Goal: Transaction & Acquisition: Purchase product/service

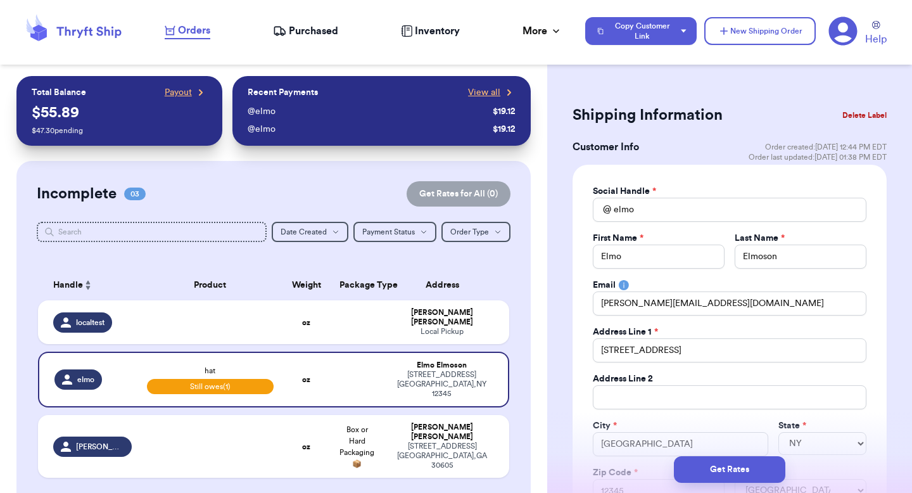
select select "NY"
select select "unpaid"
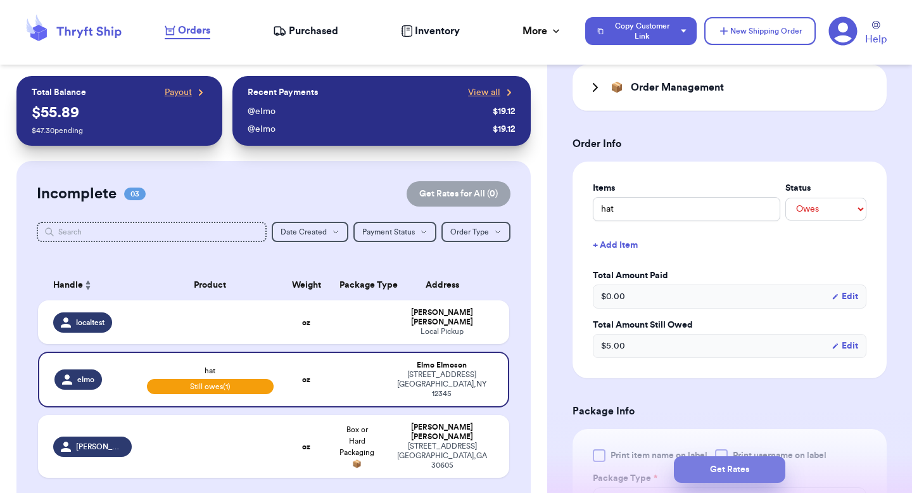
click at [711, 467] on button "Get Rates" at bounding box center [729, 469] width 111 height 27
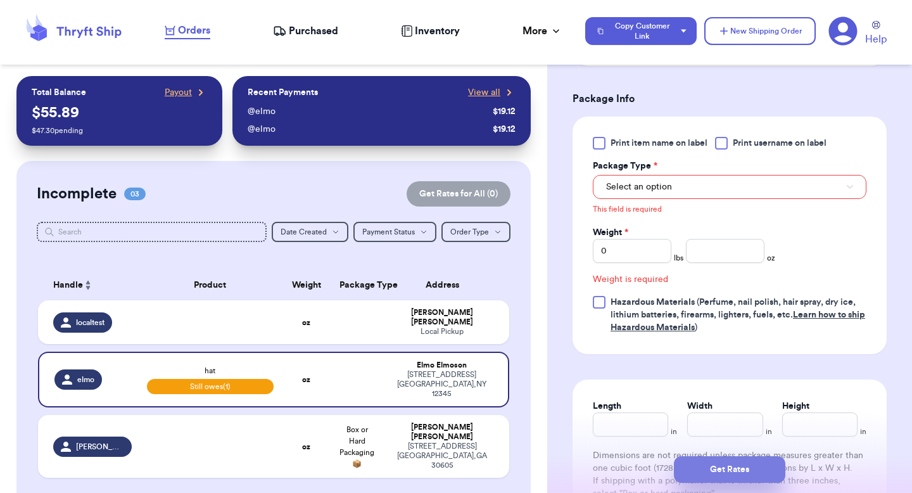
scroll to position [815, 0]
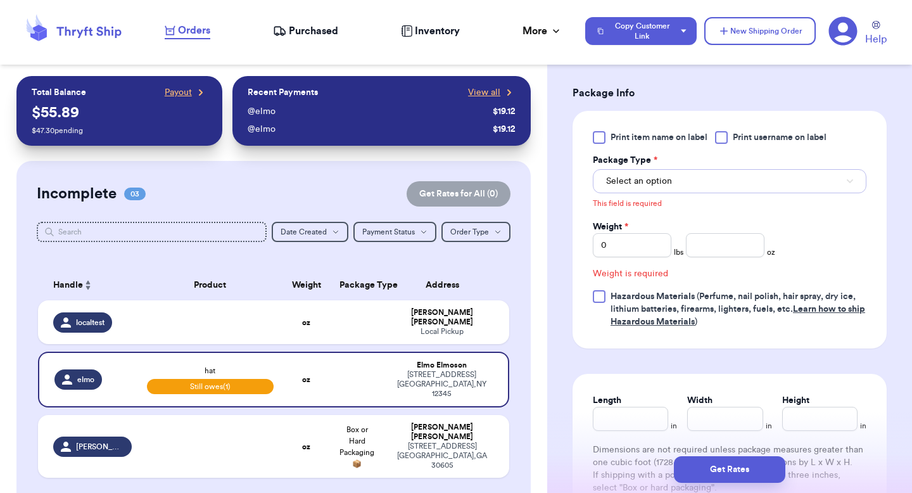
click at [678, 179] on button "Select an option" at bounding box center [730, 181] width 274 height 24
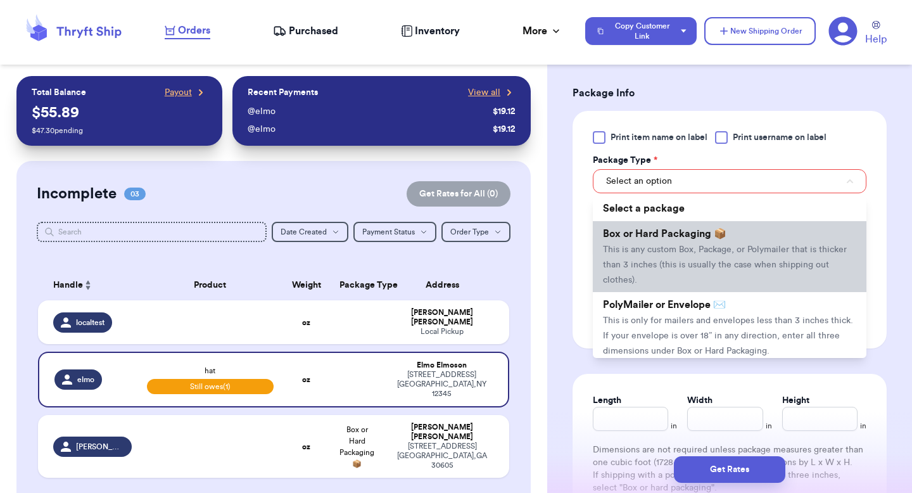
click at [685, 239] on span "Box or Hard Packaging 📦" at bounding box center [665, 234] width 124 height 10
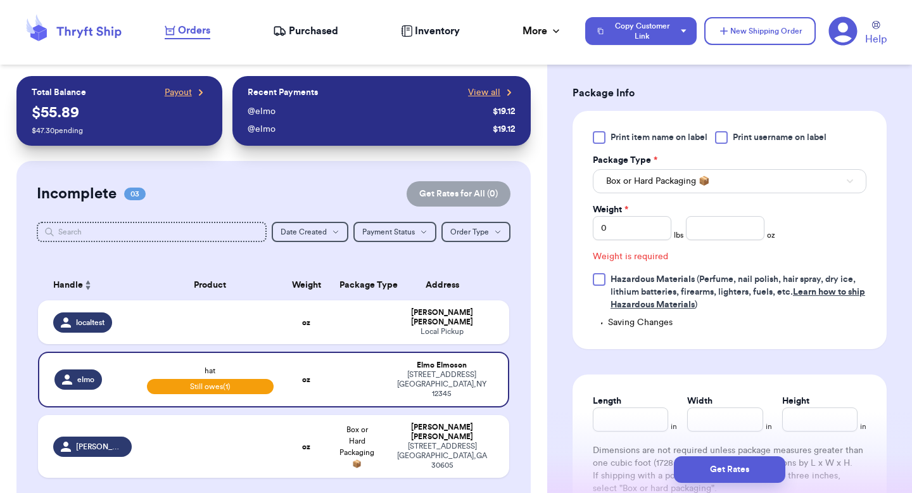
scroll to position [798, 0]
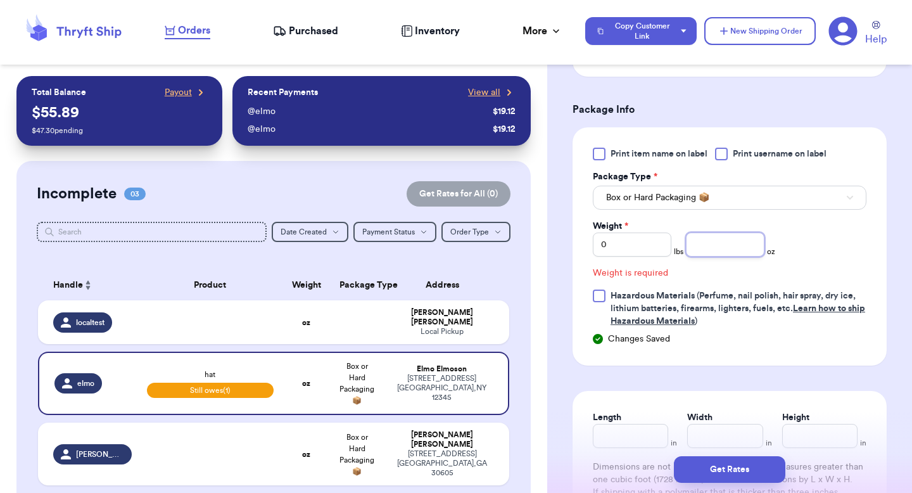
click at [705, 247] on input "number" at bounding box center [725, 244] width 79 height 24
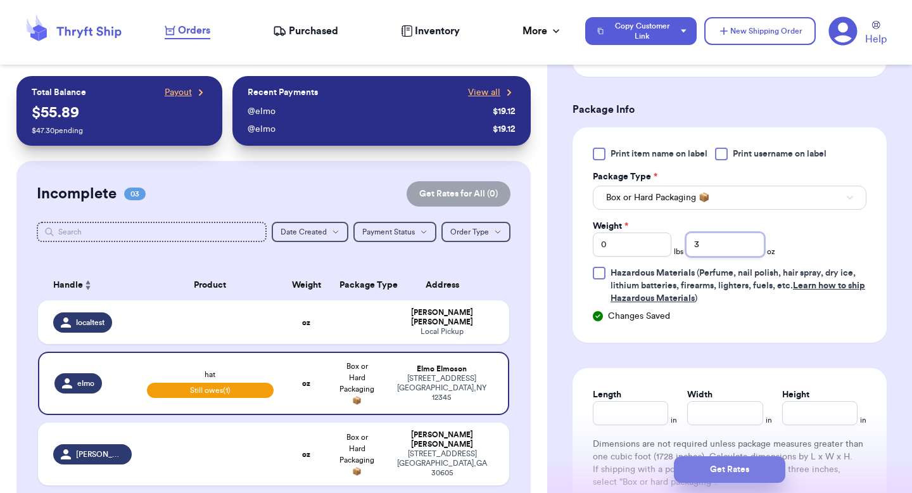
type input "3"
click at [697, 472] on button "Get Rates" at bounding box center [729, 469] width 111 height 27
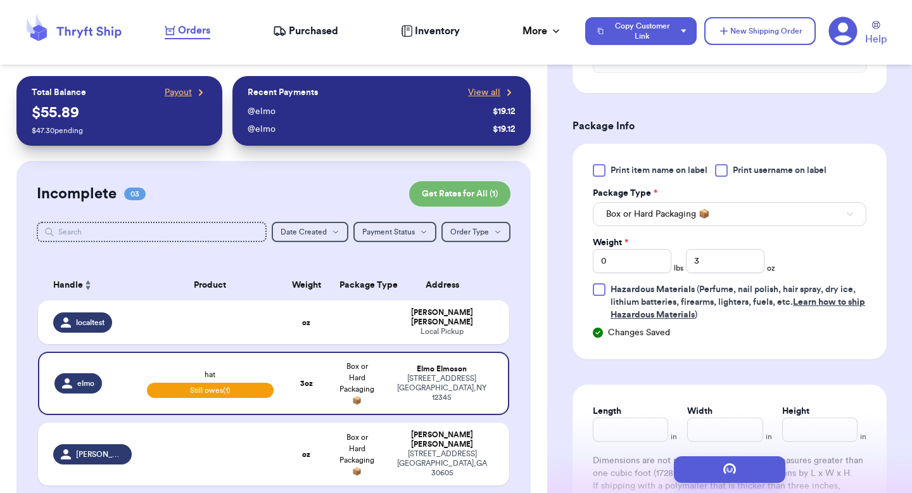
scroll to position [0, 0]
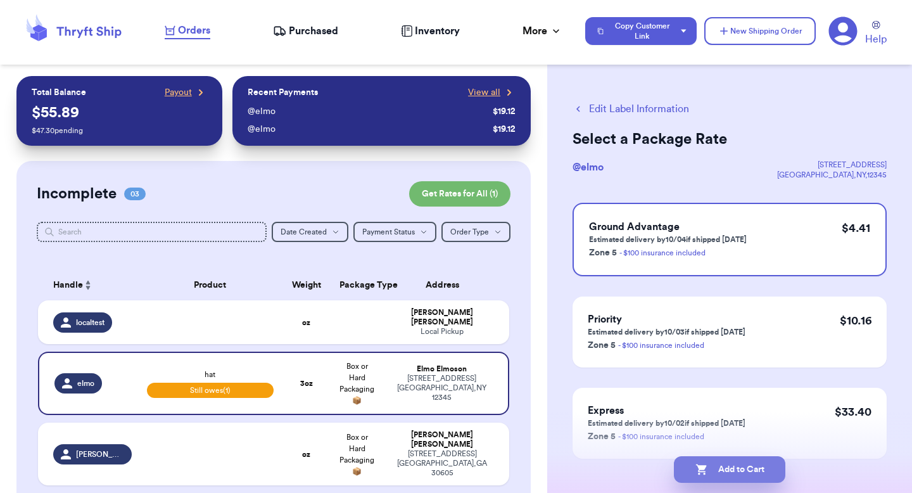
click at [759, 471] on button "Add to Cart" at bounding box center [729, 469] width 111 height 27
checkbox input "true"
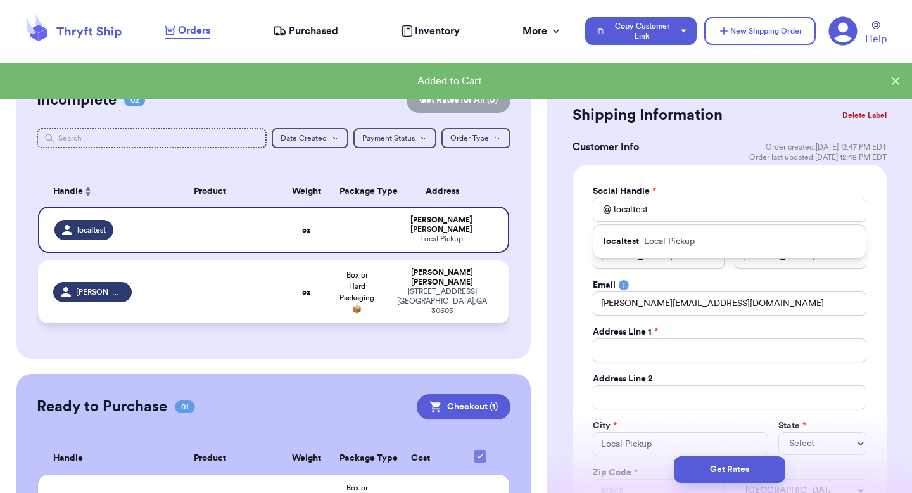
scroll to position [101, 0]
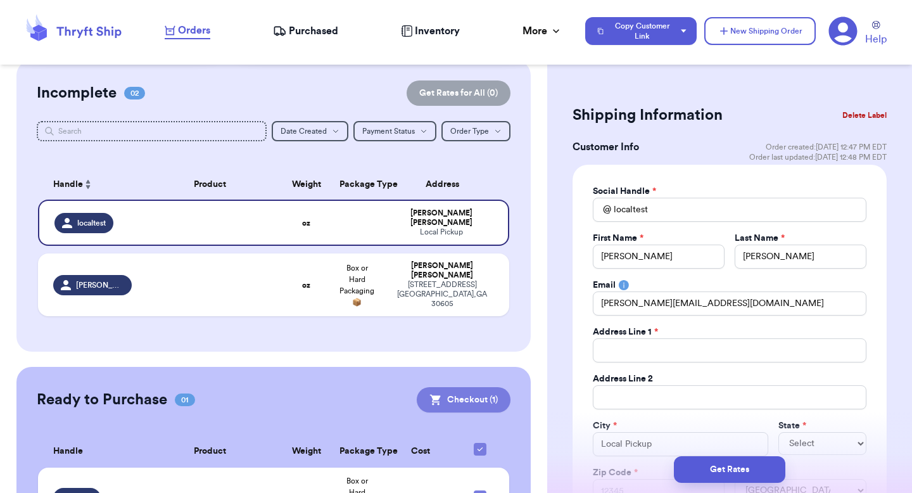
click at [441, 389] on button "Checkout ( 1 )" at bounding box center [464, 399] width 94 height 25
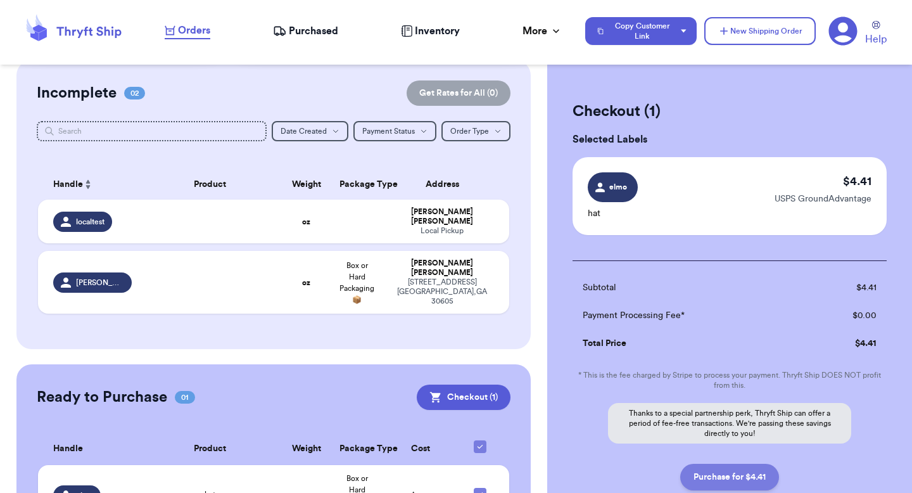
click at [703, 484] on button "Purchase for $4.41" at bounding box center [729, 477] width 99 height 27
checkbox input "false"
checkbox input "true"
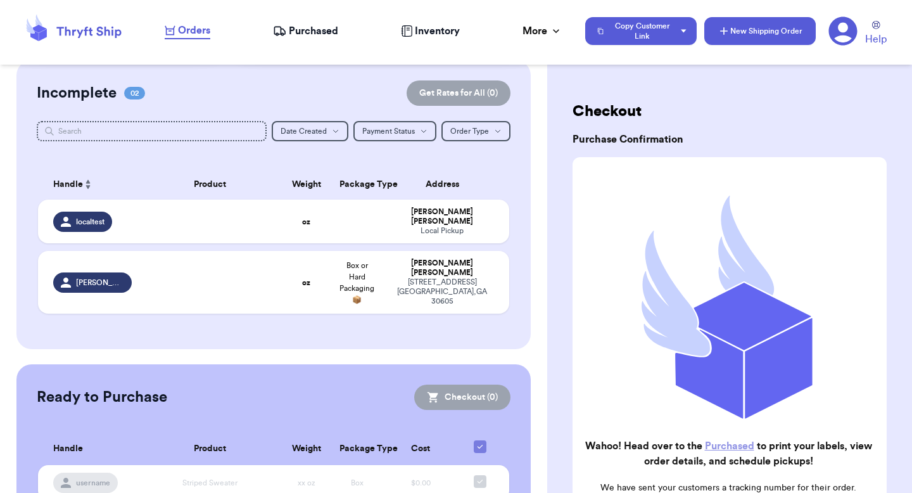
click at [735, 27] on button "New Shipping Order" at bounding box center [759, 31] width 111 height 28
click at [768, 29] on button "New Shipping Order" at bounding box center [759, 31] width 111 height 28
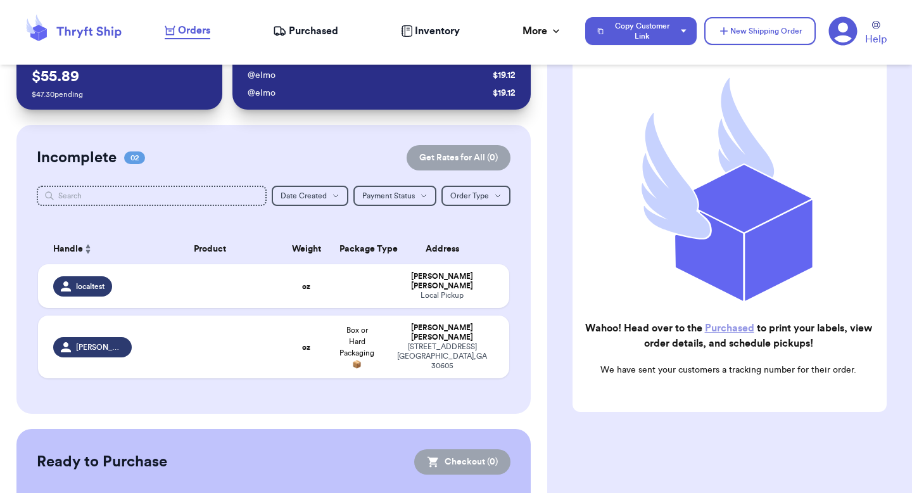
scroll to position [0, 0]
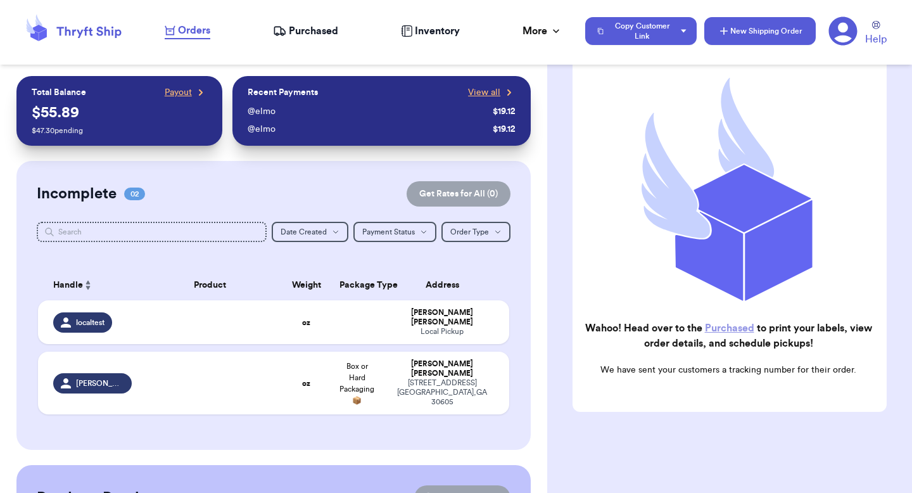
click at [764, 33] on button "New Shipping Order" at bounding box center [759, 31] width 111 height 28
click at [396, 331] on td "Valeria Brenner Local Pickup" at bounding box center [446, 322] width 127 height 44
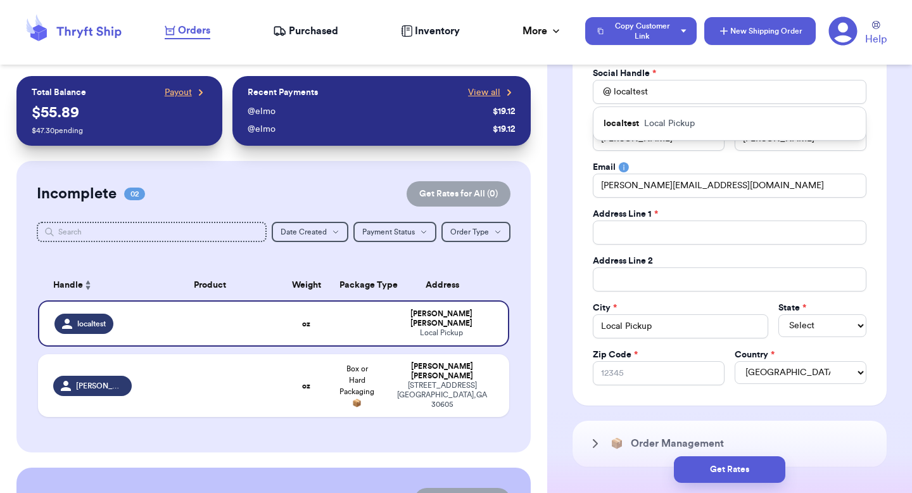
click at [776, 21] on button "New Shipping Order" at bounding box center [759, 31] width 111 height 28
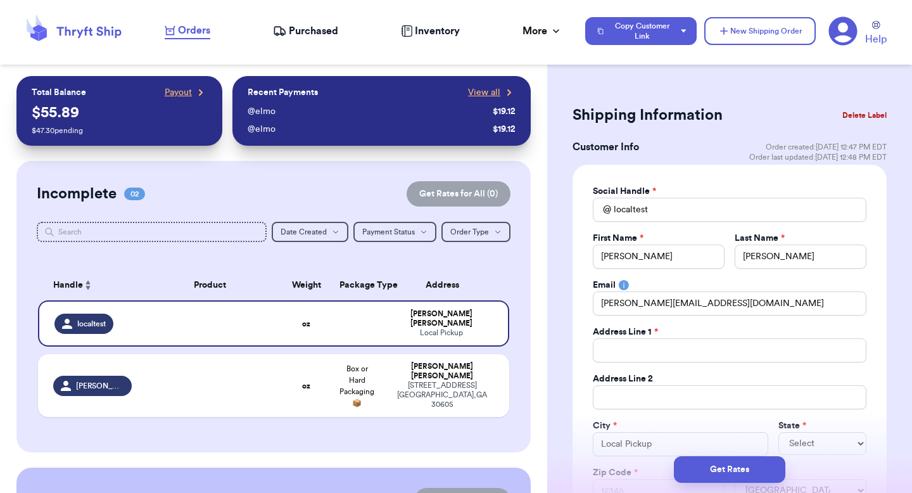
click at [488, 287] on th "Address" at bounding box center [446, 285] width 127 height 30
click at [732, 35] on button "New Shipping Order" at bounding box center [759, 31] width 111 height 28
click at [643, 35] on button "Copy Customer Link" at bounding box center [640, 31] width 111 height 28
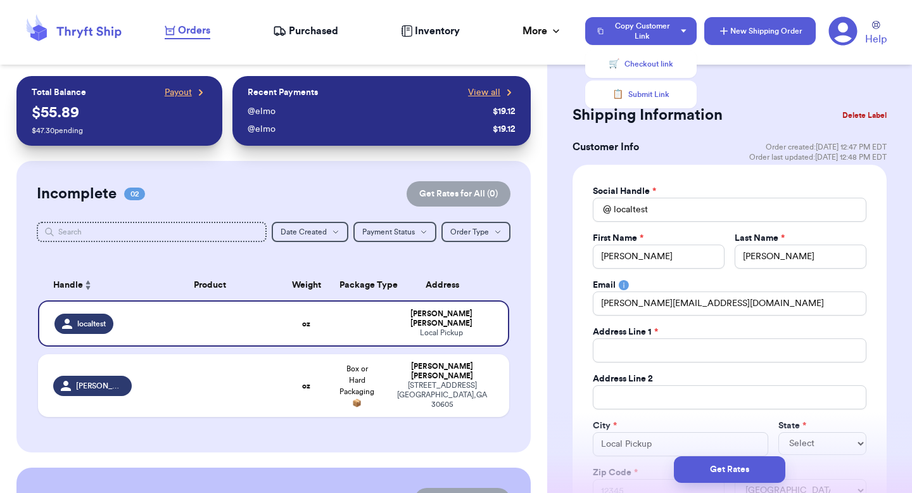
click at [733, 27] on button "New Shipping Order" at bounding box center [759, 31] width 111 height 28
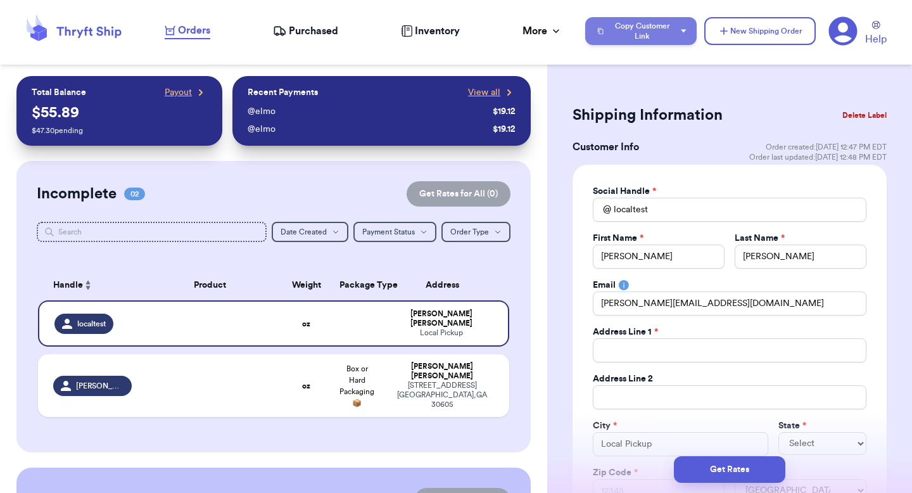
click at [665, 41] on button "Copy Customer Link" at bounding box center [640, 31] width 111 height 28
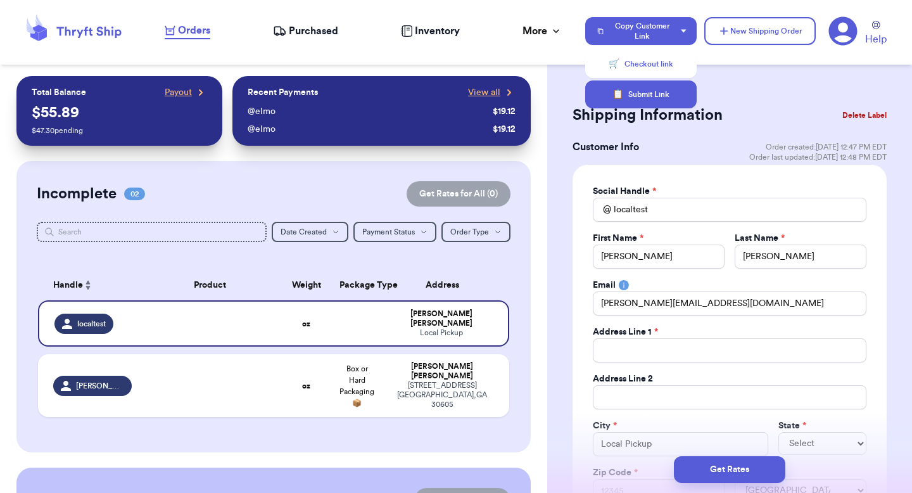
click at [644, 101] on button "📋 Submit Link" at bounding box center [640, 94] width 111 height 28
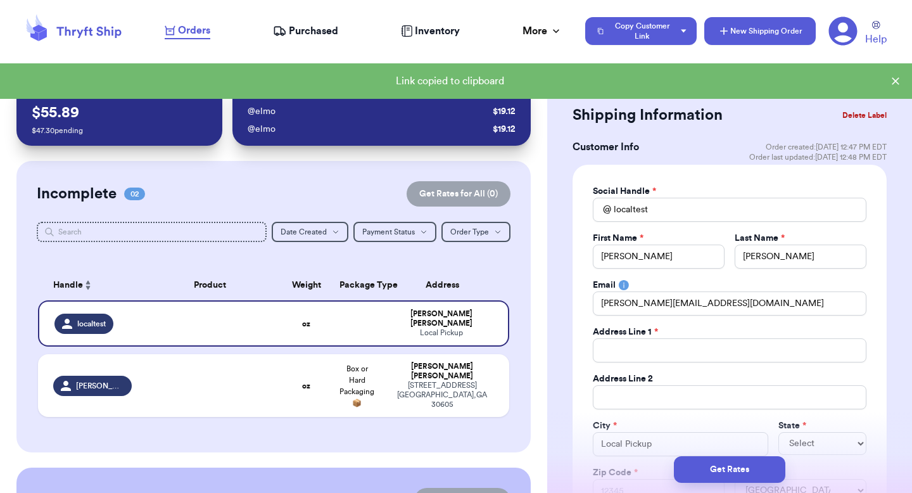
click at [732, 17] on button "New Shipping Order" at bounding box center [759, 31] width 111 height 28
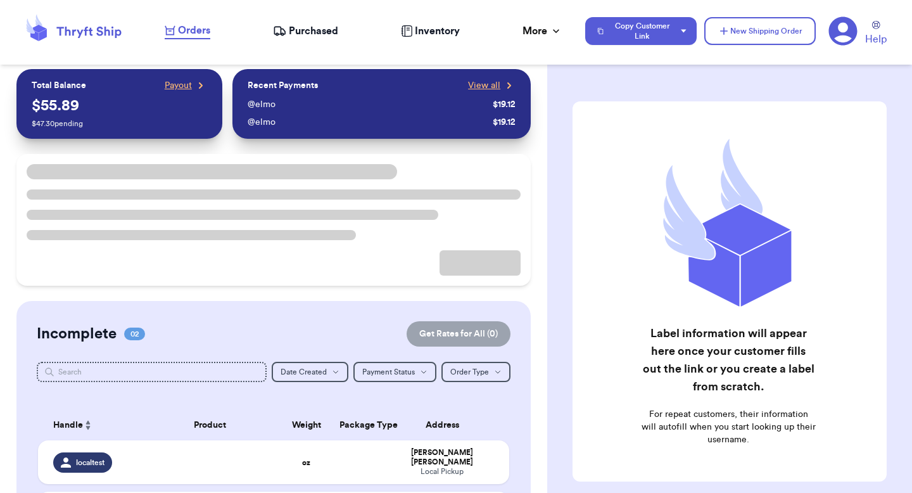
scroll to position [5, 0]
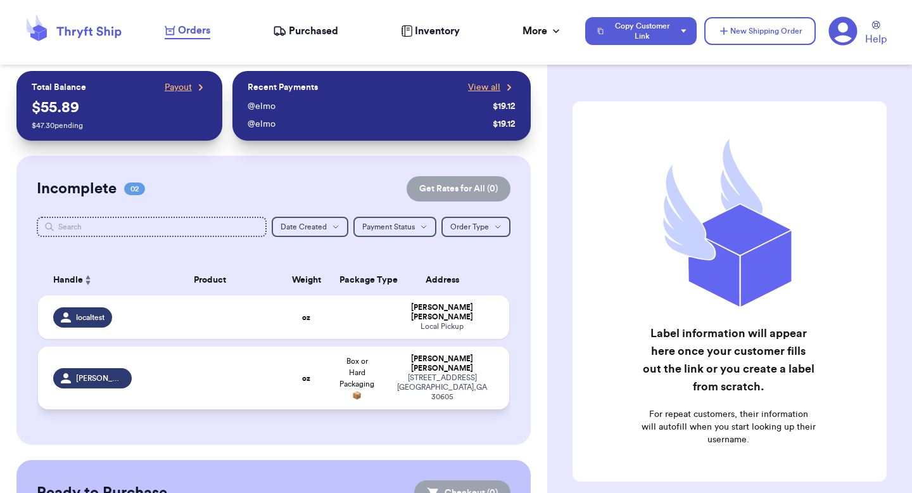
click at [434, 360] on div "[PERSON_NAME]" at bounding box center [442, 363] width 104 height 19
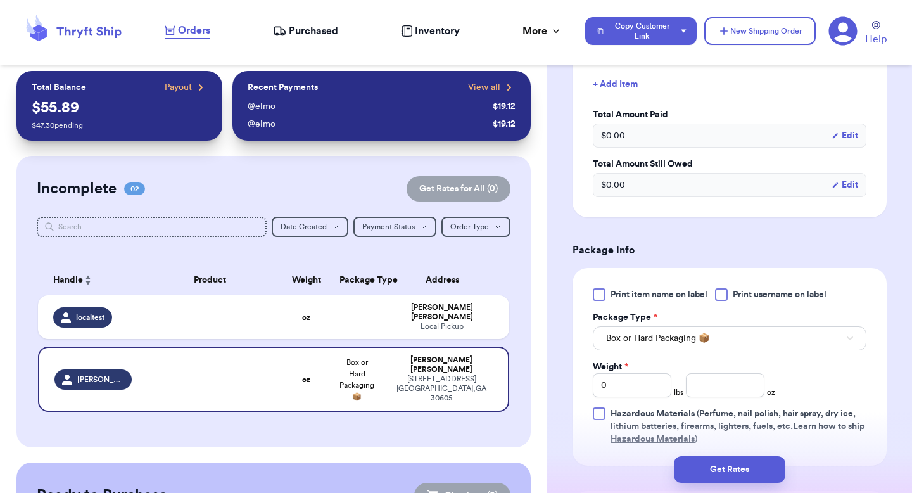
scroll to position [428, 0]
click at [704, 386] on input "number" at bounding box center [725, 385] width 79 height 24
type input "3"
click at [648, 240] on form "Shipping Information Delete Label Customer Info Order created: [DATE] 06:01 PM …" at bounding box center [730, 190] width 314 height 1034
click at [455, 187] on button "Get Rates for All ( 1 )" at bounding box center [459, 188] width 101 height 25
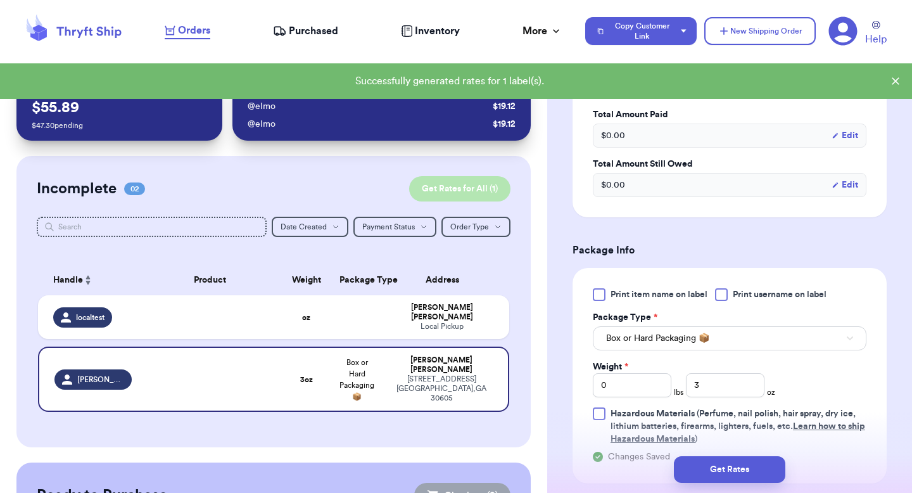
checkbox input "true"
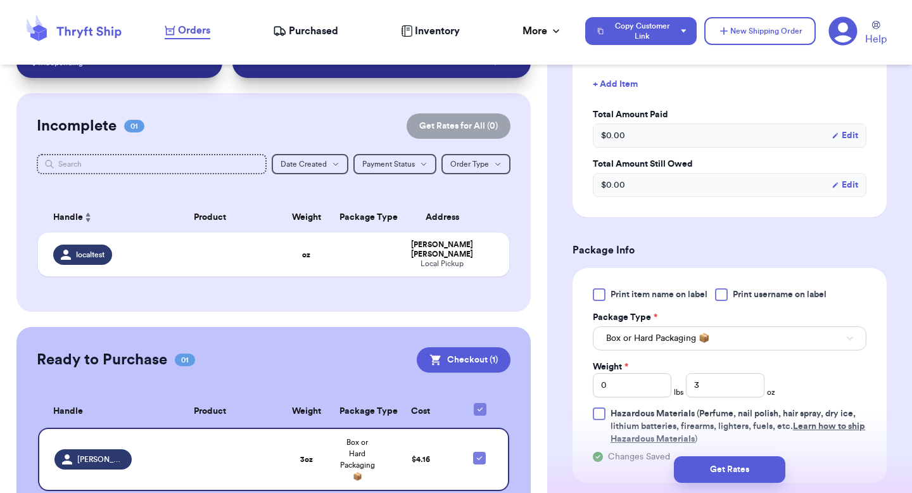
scroll to position [0, 0]
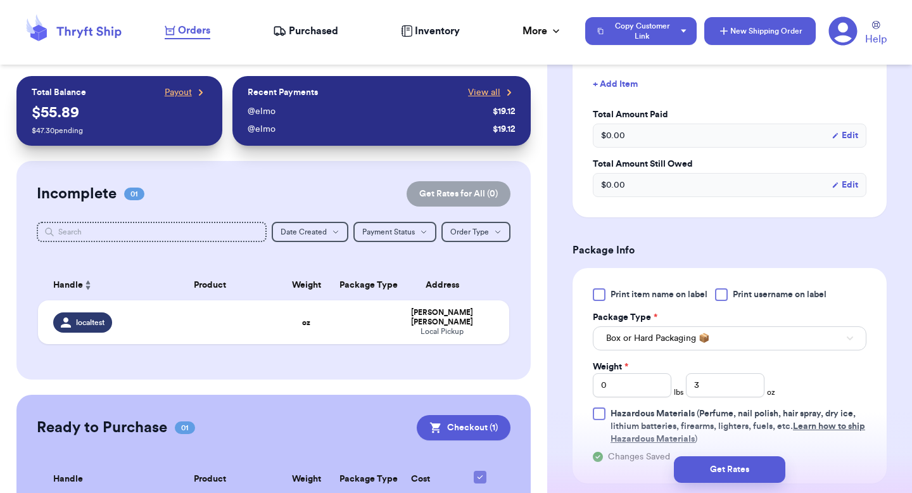
click at [749, 32] on button "New Shipping Order" at bounding box center [759, 31] width 111 height 28
click at [300, 26] on span "Purchased" at bounding box center [313, 30] width 49 height 15
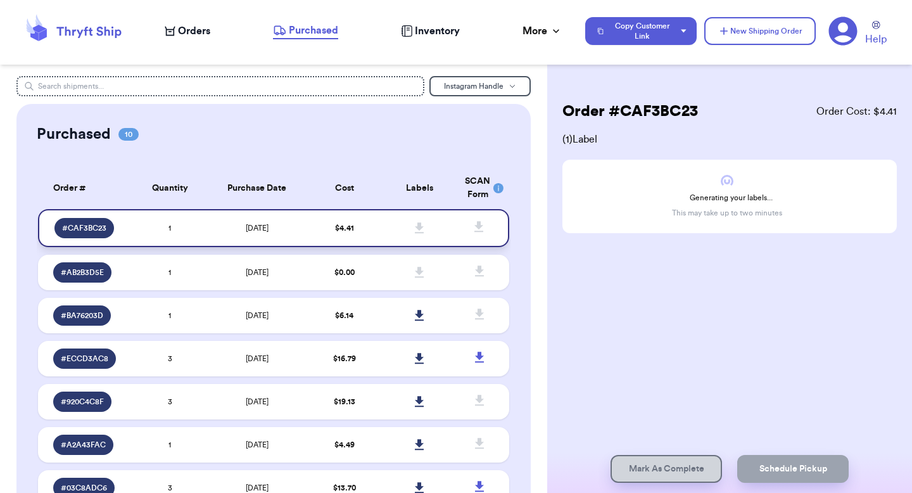
click at [315, 222] on td "$ 4.41" at bounding box center [344, 228] width 75 height 38
click at [193, 27] on span "Orders" at bounding box center [194, 30] width 32 height 15
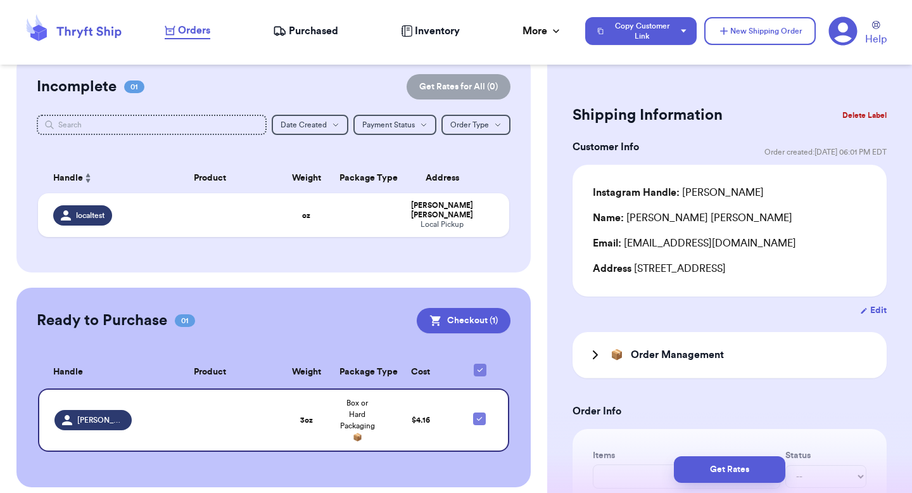
scroll to position [107, 0]
click at [342, 415] on span "Box or Hard Packaging 📦" at bounding box center [357, 420] width 35 height 42
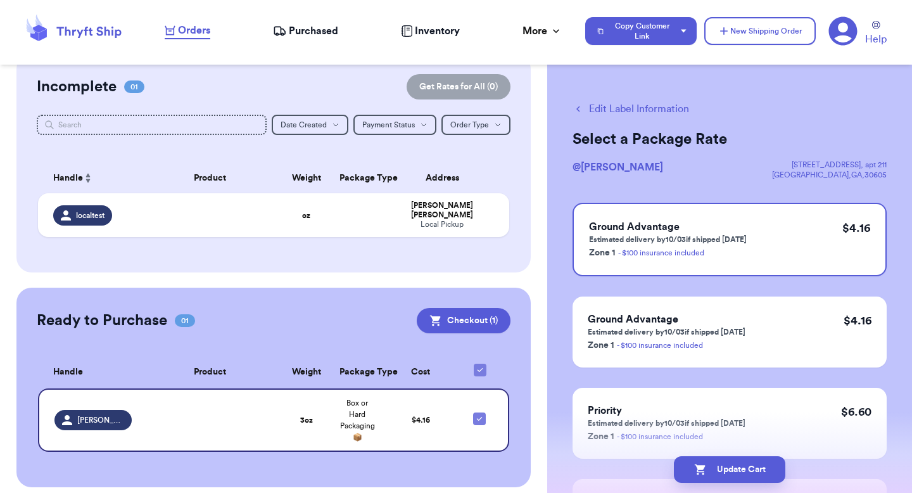
click at [661, 113] on button "Edit Label Information" at bounding box center [631, 108] width 117 height 15
checkbox input "false"
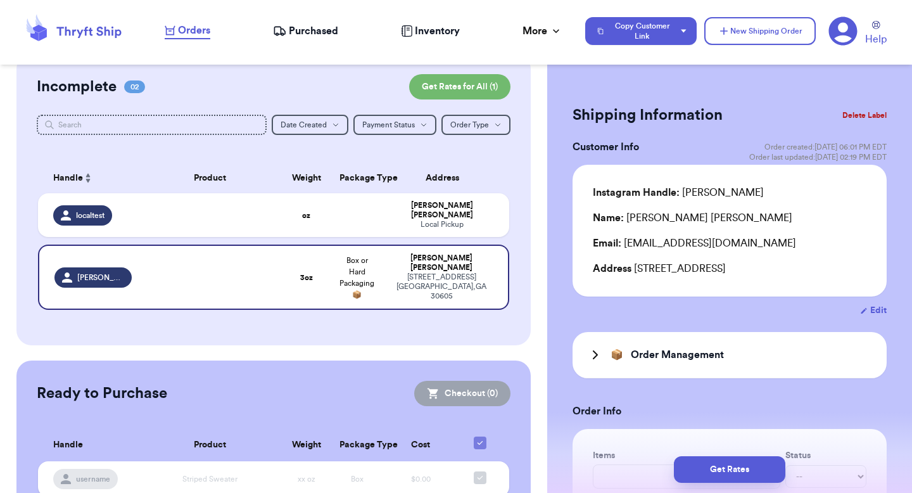
scroll to position [150, 0]
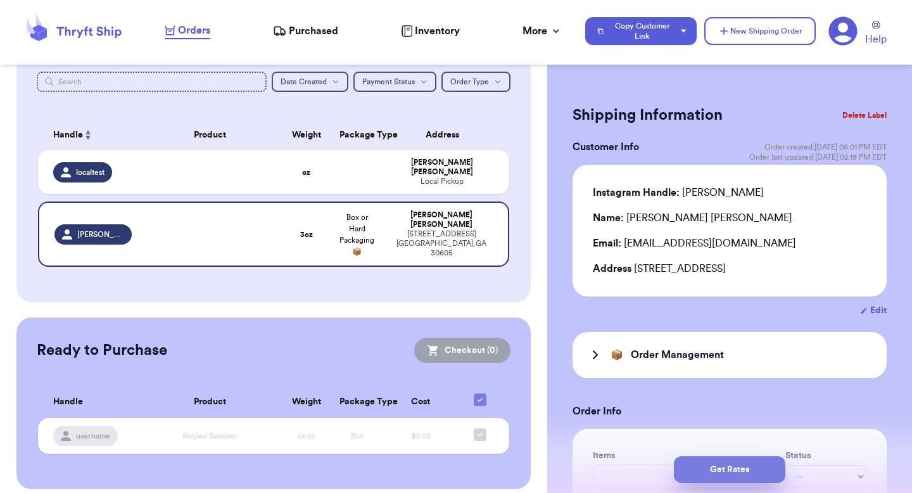
click at [719, 479] on button "Get Rates" at bounding box center [729, 469] width 111 height 27
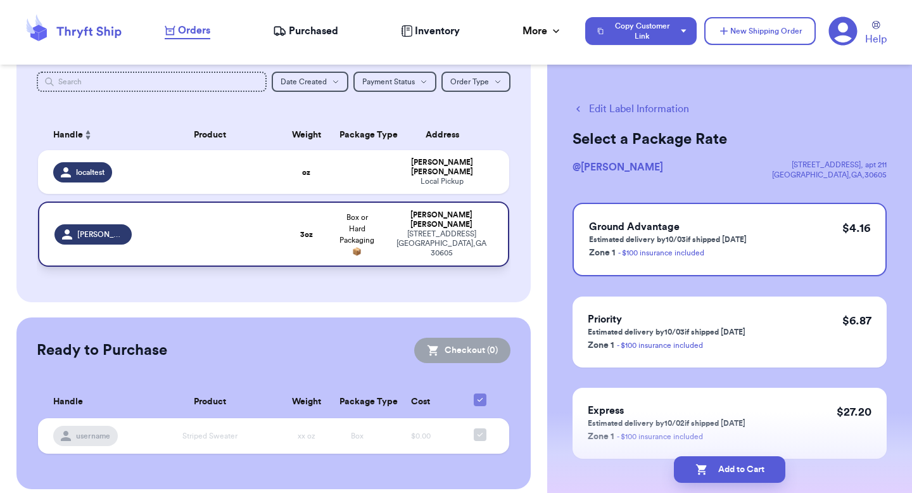
click at [348, 216] on span "Box or Hard Packaging 📦" at bounding box center [356, 234] width 35 height 42
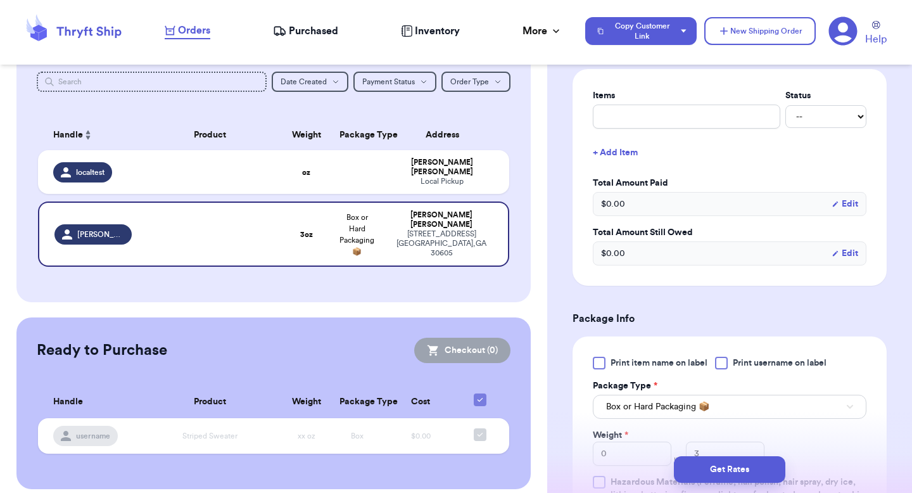
scroll to position [437, 0]
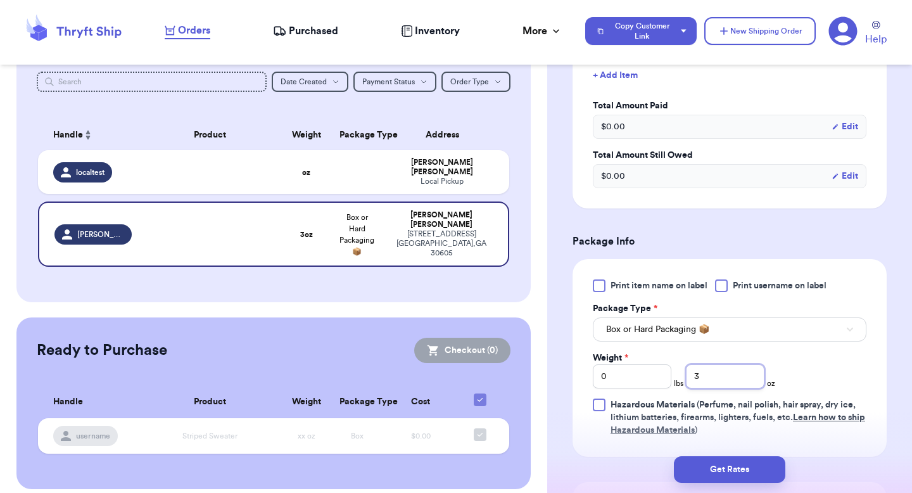
click at [697, 376] on input "3" at bounding box center [725, 376] width 79 height 24
click at [707, 454] on div "Get Rates" at bounding box center [729, 469] width 365 height 47
click at [708, 462] on button "Get Rates" at bounding box center [729, 469] width 111 height 27
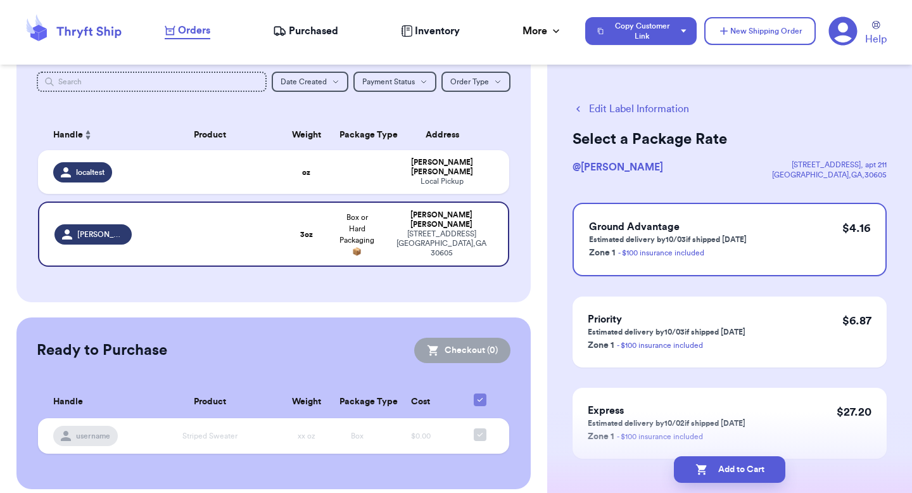
click at [706, 454] on div "Add to Cart" at bounding box center [729, 469] width 365 height 47
click at [706, 457] on button "Add to Cart" at bounding box center [729, 469] width 111 height 27
checkbox input "true"
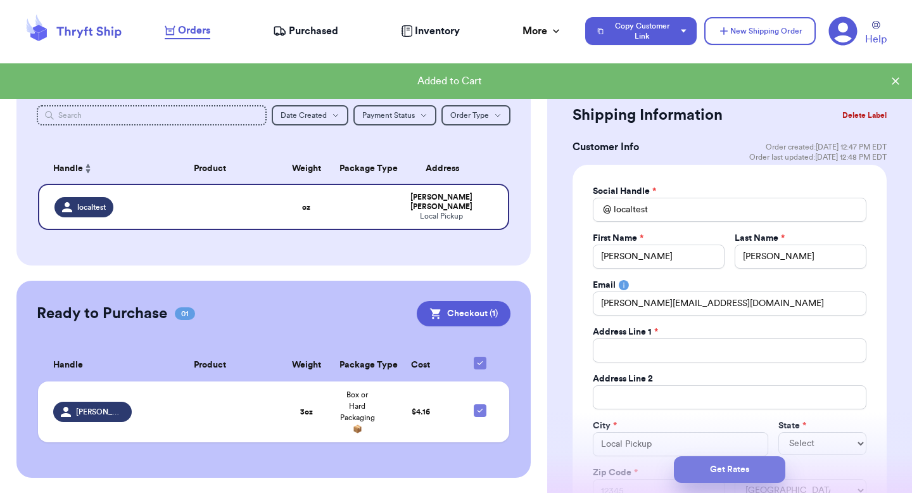
scroll to position [107, 0]
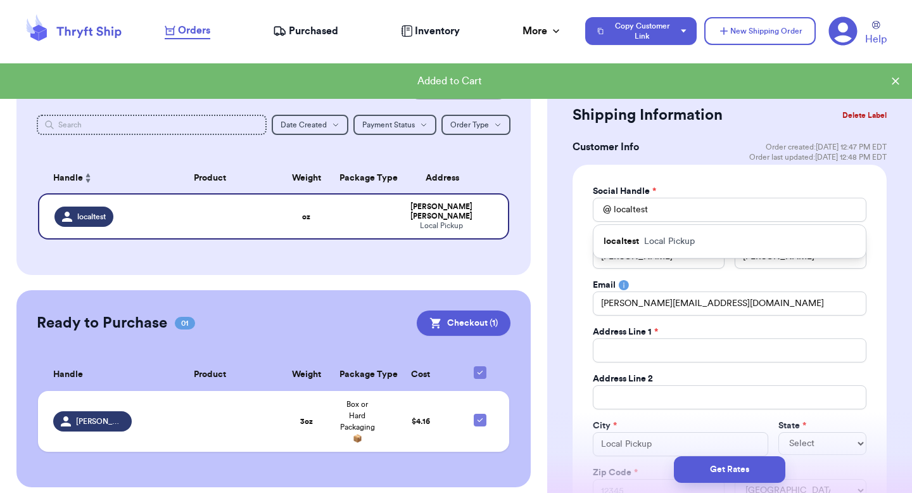
click at [845, 119] on button "Delete Label" at bounding box center [864, 115] width 54 height 28
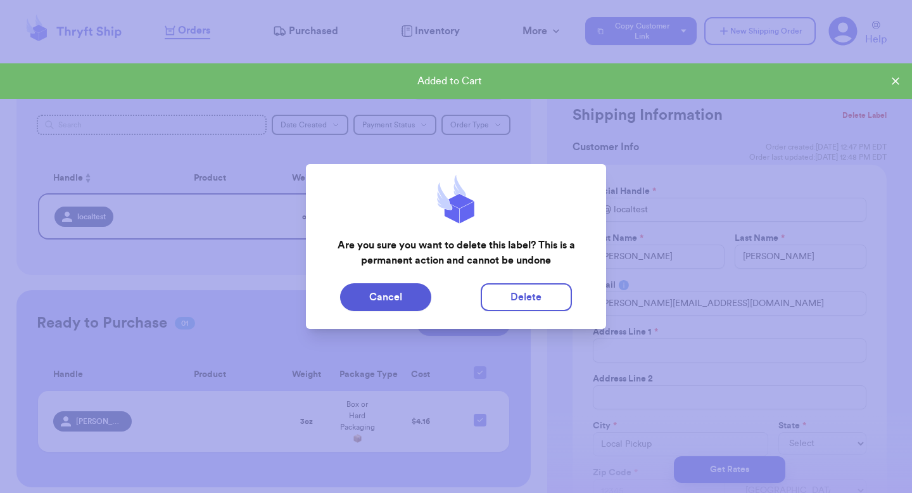
click at [552, 304] on button "Delete" at bounding box center [526, 297] width 91 height 28
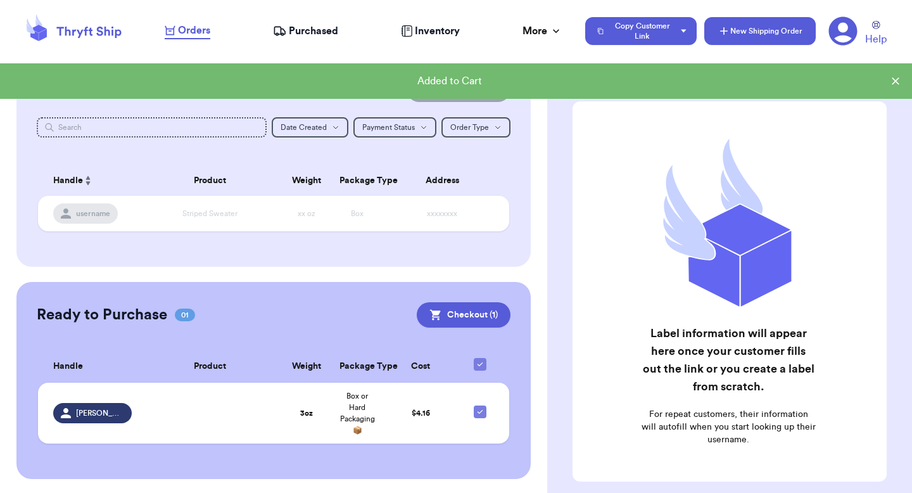
click at [770, 31] on button "New Shipping Order" at bounding box center [759, 31] width 111 height 28
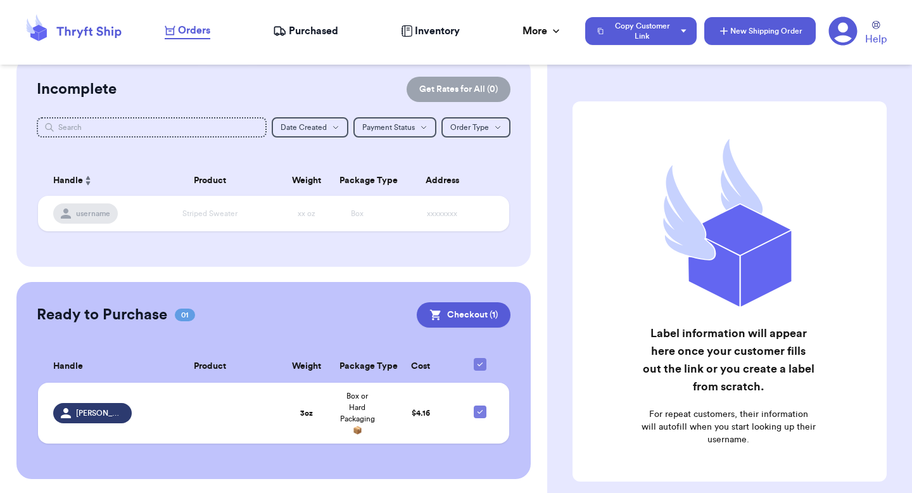
click at [770, 31] on button "New Shipping Order" at bounding box center [759, 31] width 111 height 28
drag, startPoint x: 457, startPoint y: 206, endPoint x: 472, endPoint y: 186, distance: 25.0
click at [459, 204] on td "xxxxxxxx" at bounding box center [446, 213] width 127 height 35
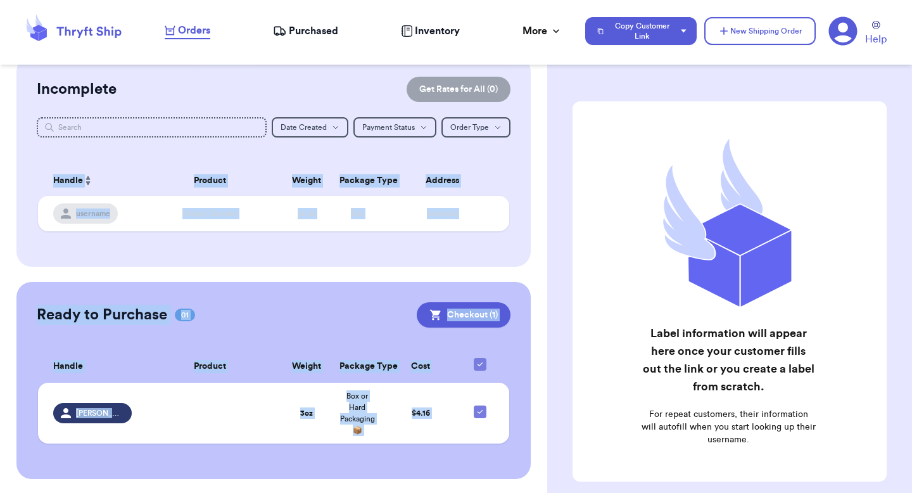
drag, startPoint x: 536, startPoint y: 123, endPoint x: 551, endPoint y: 72, distance: 53.3
click at [551, 72] on div "Customer Link New Order Total Balance Payout $ 55.89 $ 47.30 pending Recent Pay…" at bounding box center [456, 246] width 912 height 493
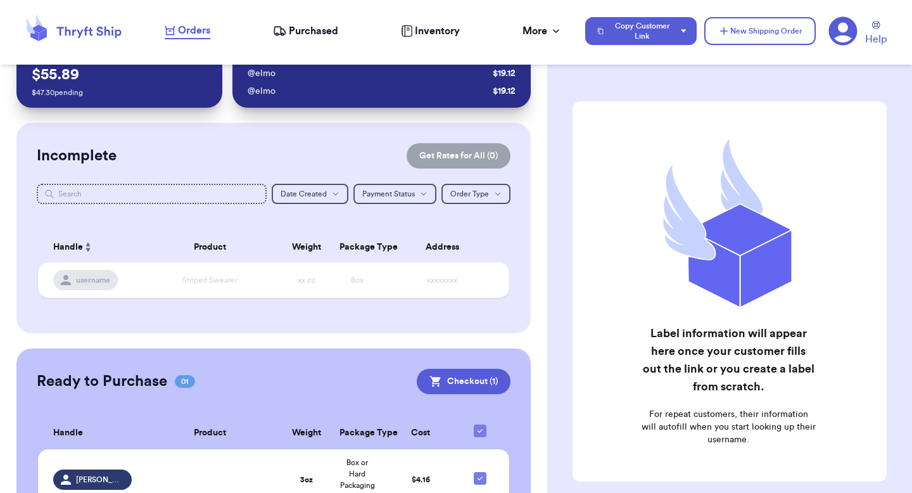
click at [512, 115] on div "Customer Link New Order Total Balance Payout $ 55.89 $ 47.30 pending Recent Pay…" at bounding box center [273, 299] width 547 height 523
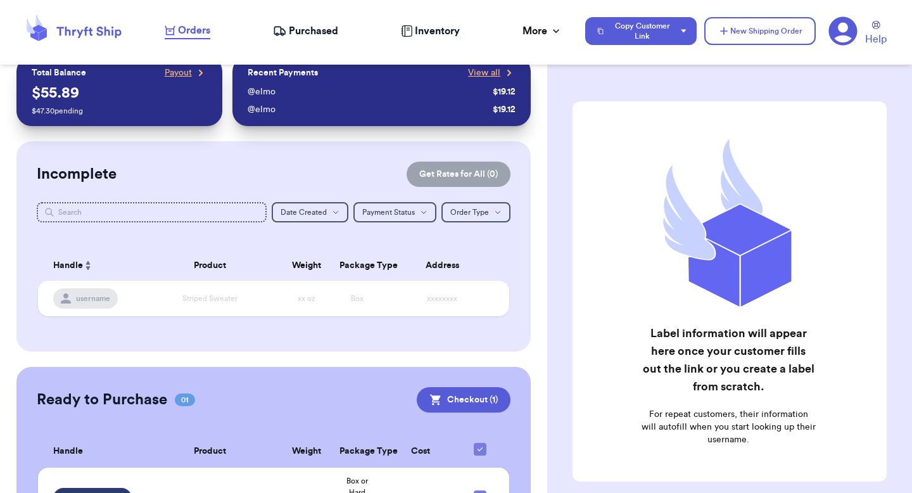
scroll to position [0, 0]
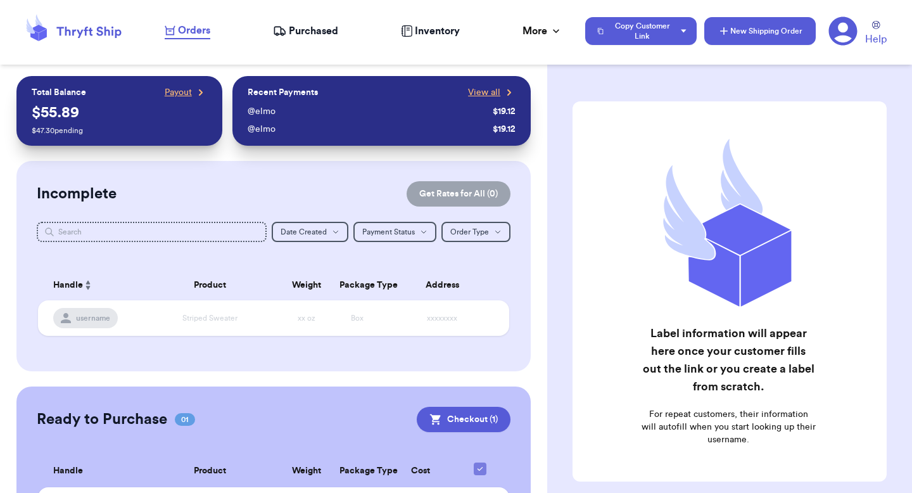
click at [756, 35] on button "New Shipping Order" at bounding box center [759, 31] width 111 height 28
